Goal: Task Accomplishment & Management: Manage account settings

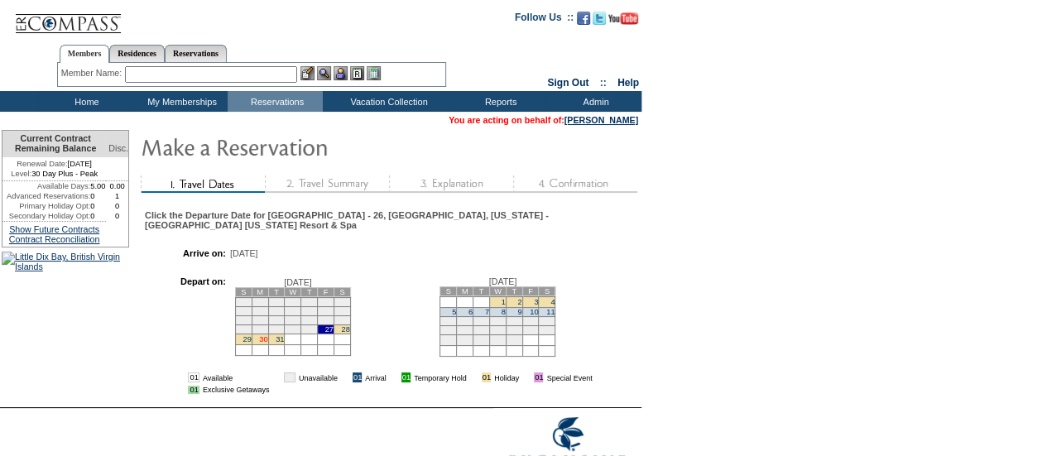
click at [267, 335] on link "30" at bounding box center [263, 339] width 8 height 8
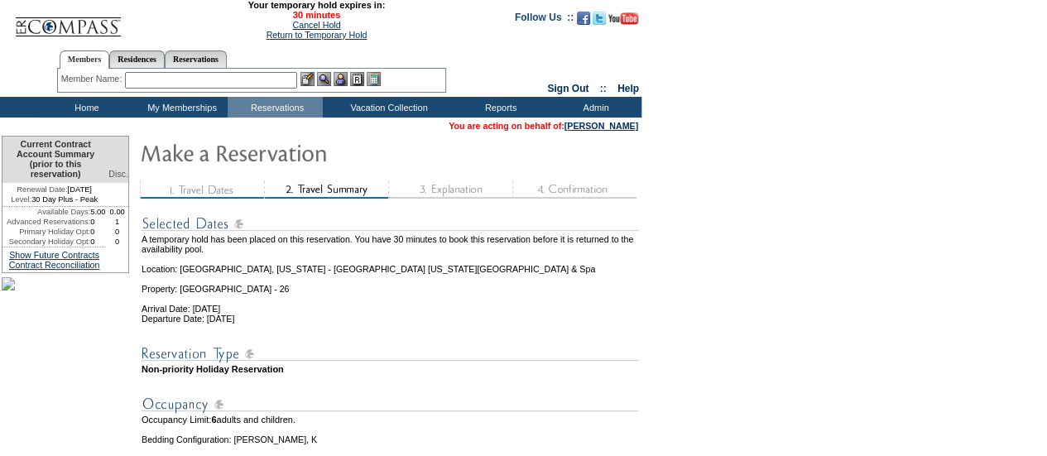
scroll to position [223, 0]
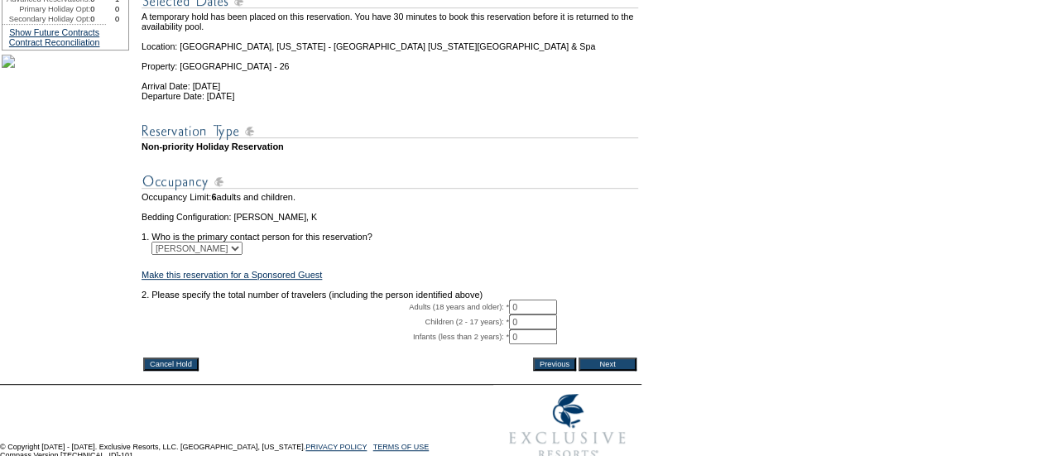
click at [525, 314] on input "0" at bounding box center [533, 307] width 48 height 15
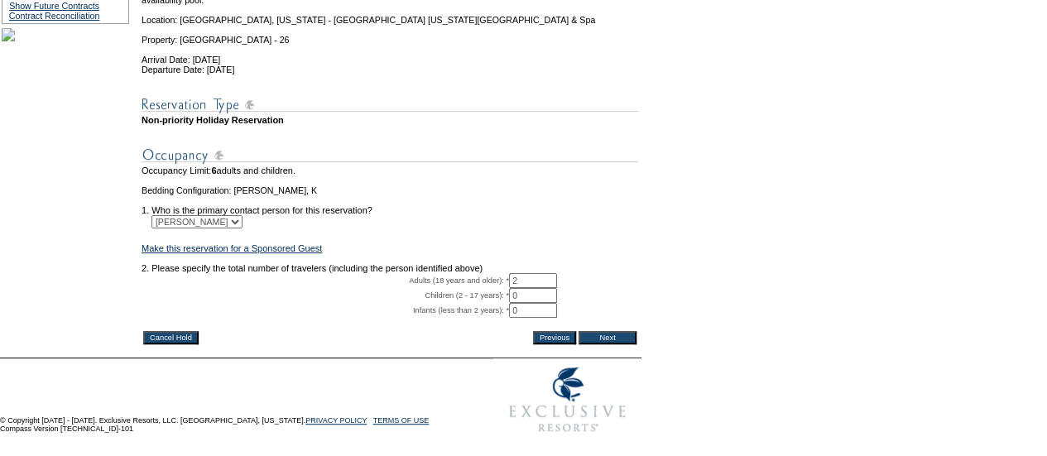
scroll to position [277, 0]
type input "2"
click at [616, 335] on input "Next" at bounding box center [607, 337] width 58 height 13
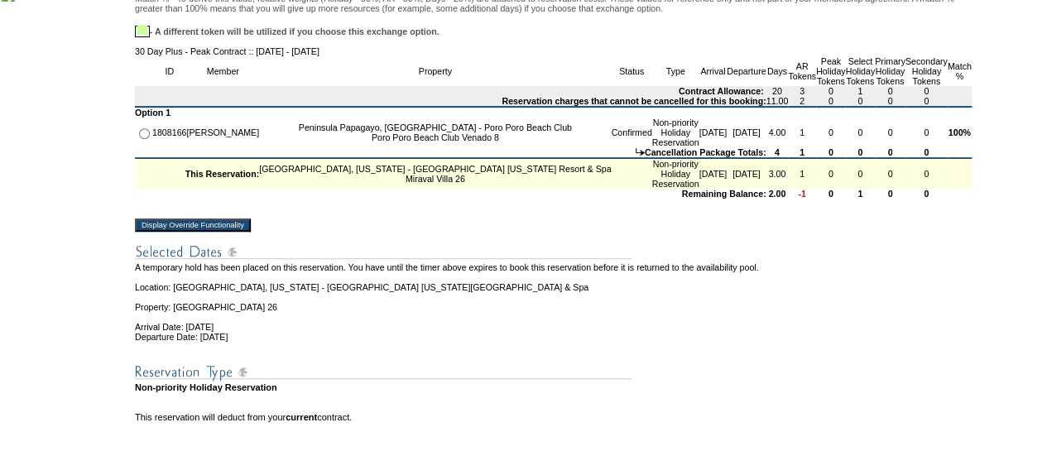
scroll to position [287, 0]
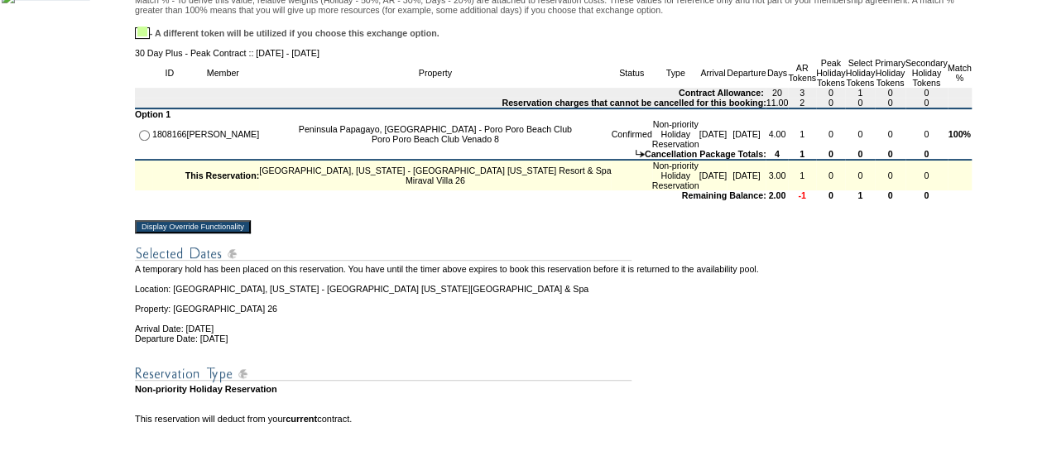
click at [251, 233] on input "Display Override Functionality" at bounding box center [193, 226] width 116 height 13
